Goal: Task Accomplishment & Management: Use online tool/utility

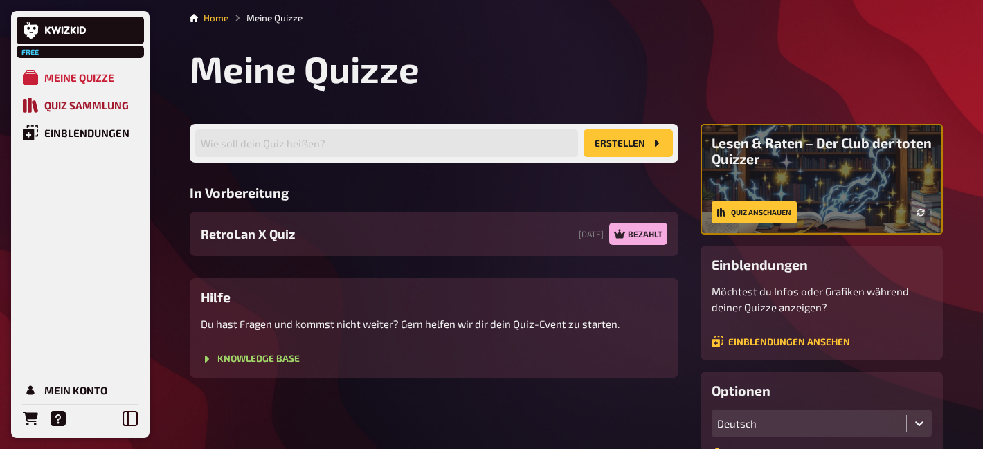
click at [74, 107] on div "Quiz Sammlung" at bounding box center [86, 105] width 84 height 12
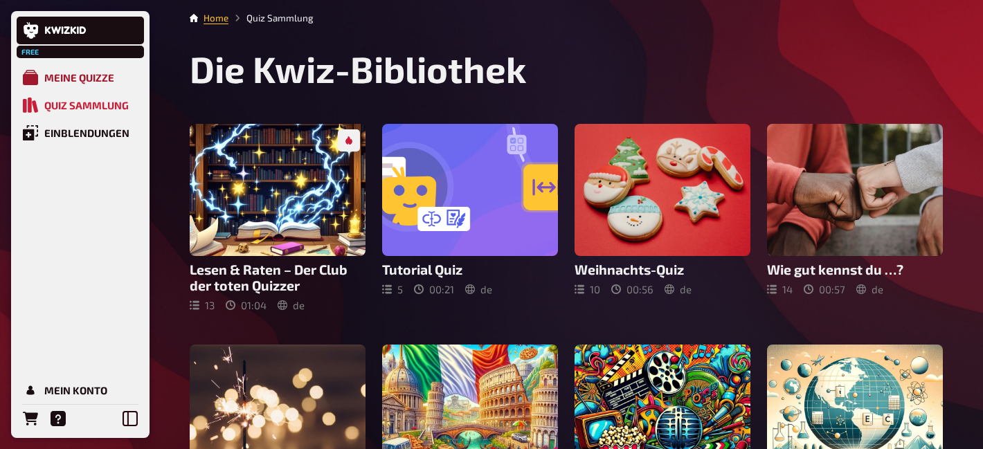
click at [69, 77] on div "Meine Quizze" at bounding box center [79, 77] width 70 height 12
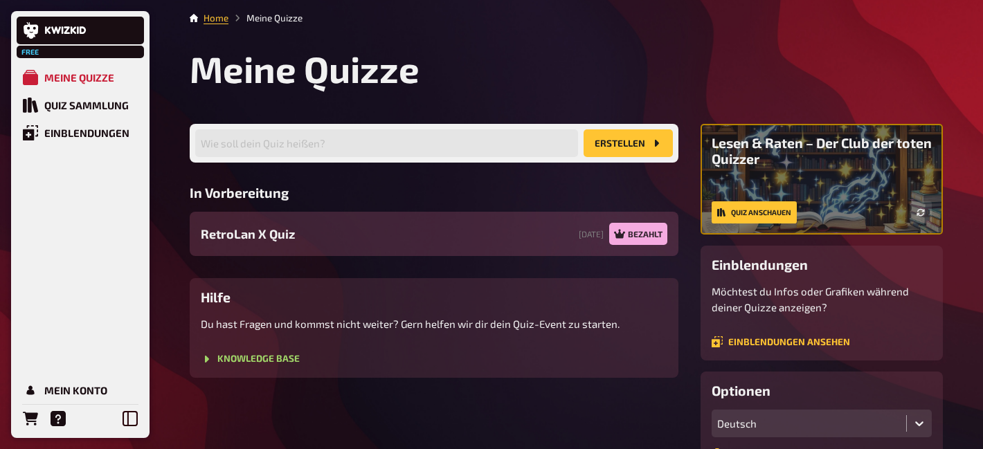
click at [358, 228] on div "RetroLan X Quiz [DATE] Bezahlt" at bounding box center [434, 234] width 489 height 44
